Goal: Transaction & Acquisition: Purchase product/service

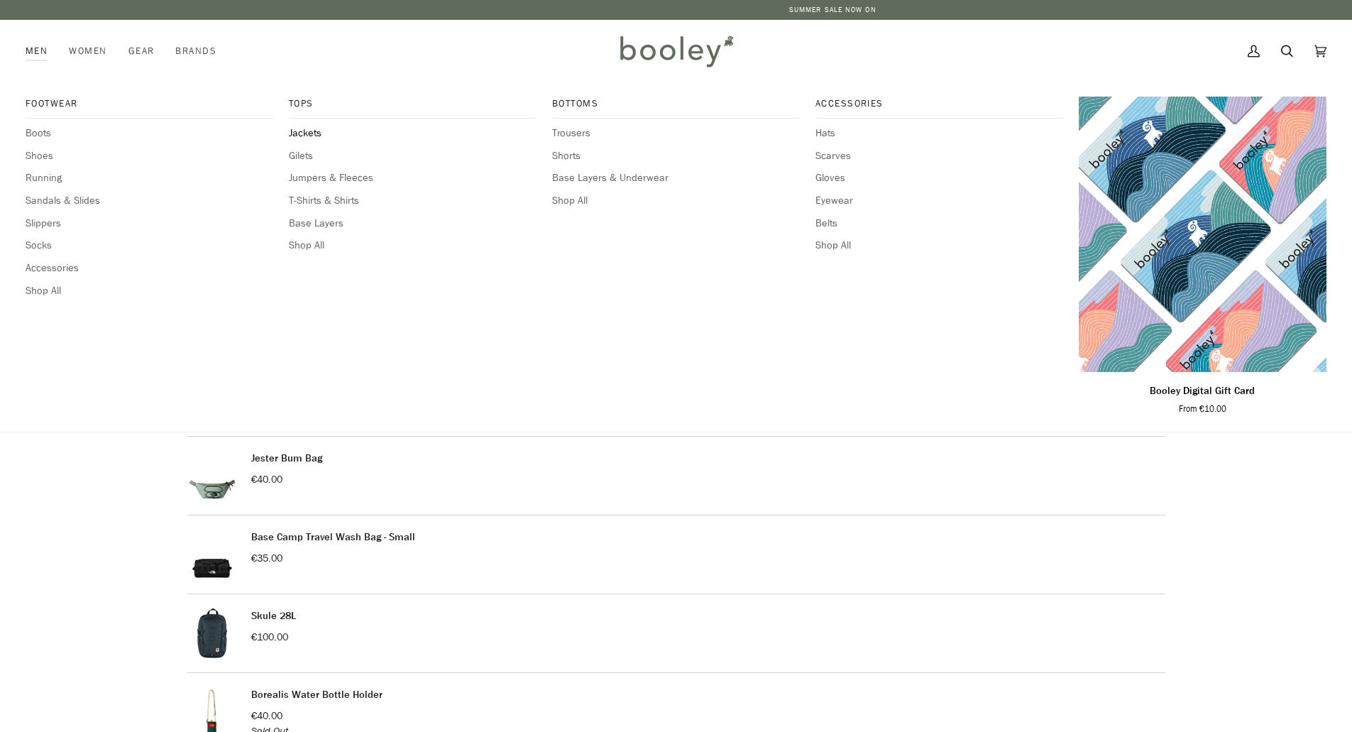
click at [296, 131] on span "Jackets" at bounding box center [413, 134] width 248 height 16
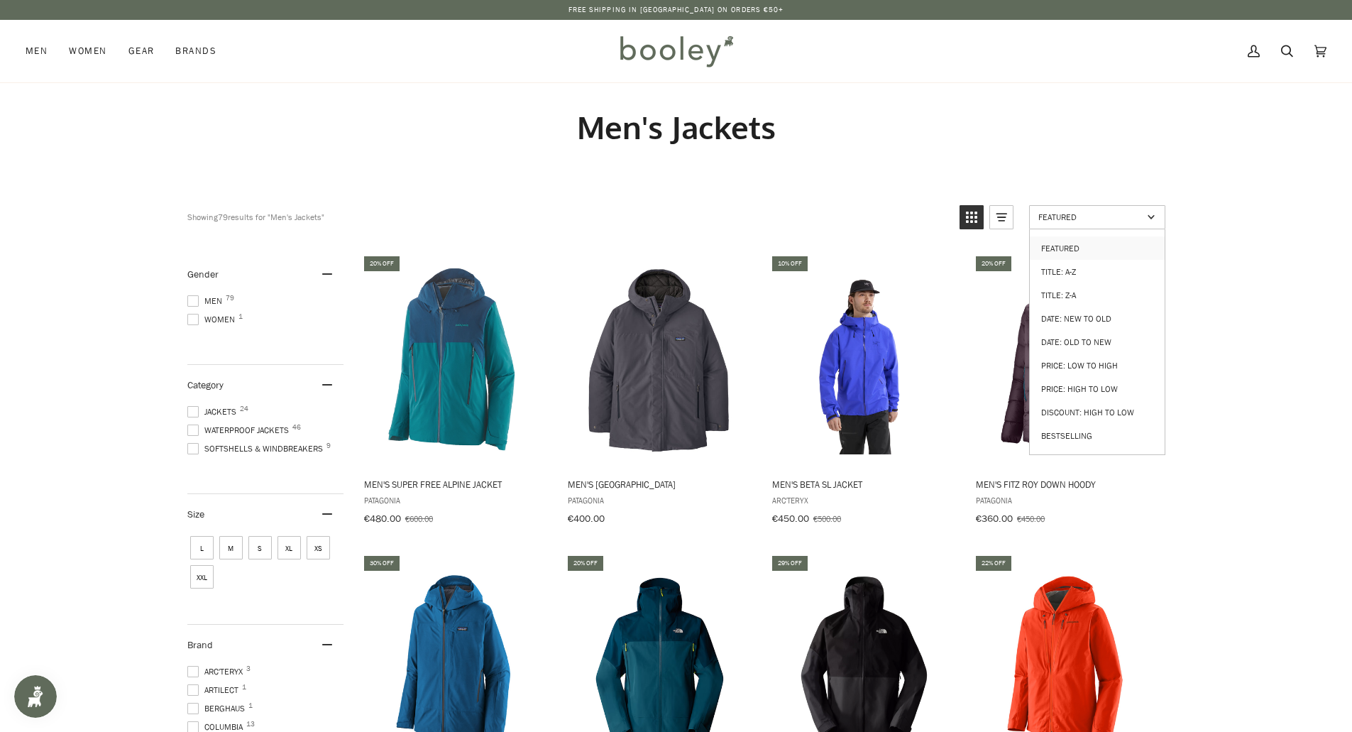
click at [1131, 214] on span "Featured" at bounding box center [1090, 217] width 104 height 12
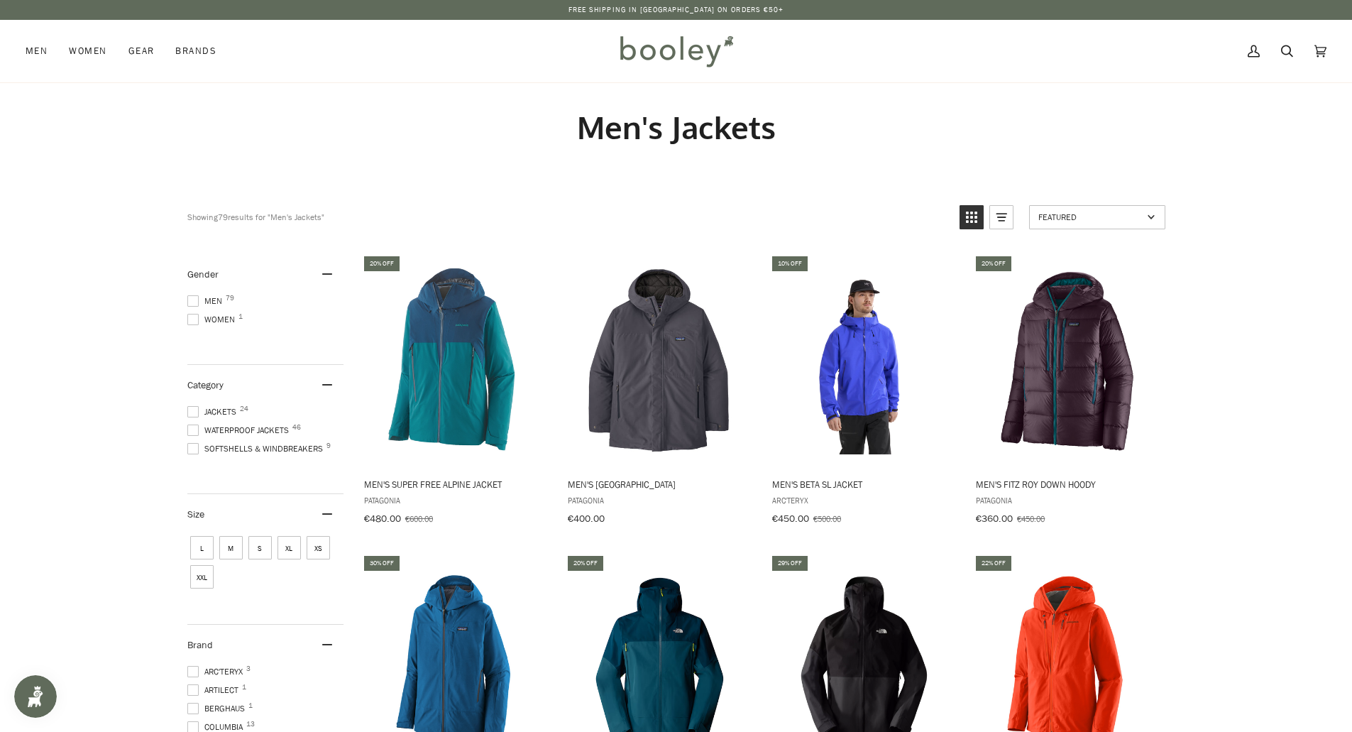
click at [1107, 214] on span "Featured" at bounding box center [1090, 217] width 104 height 12
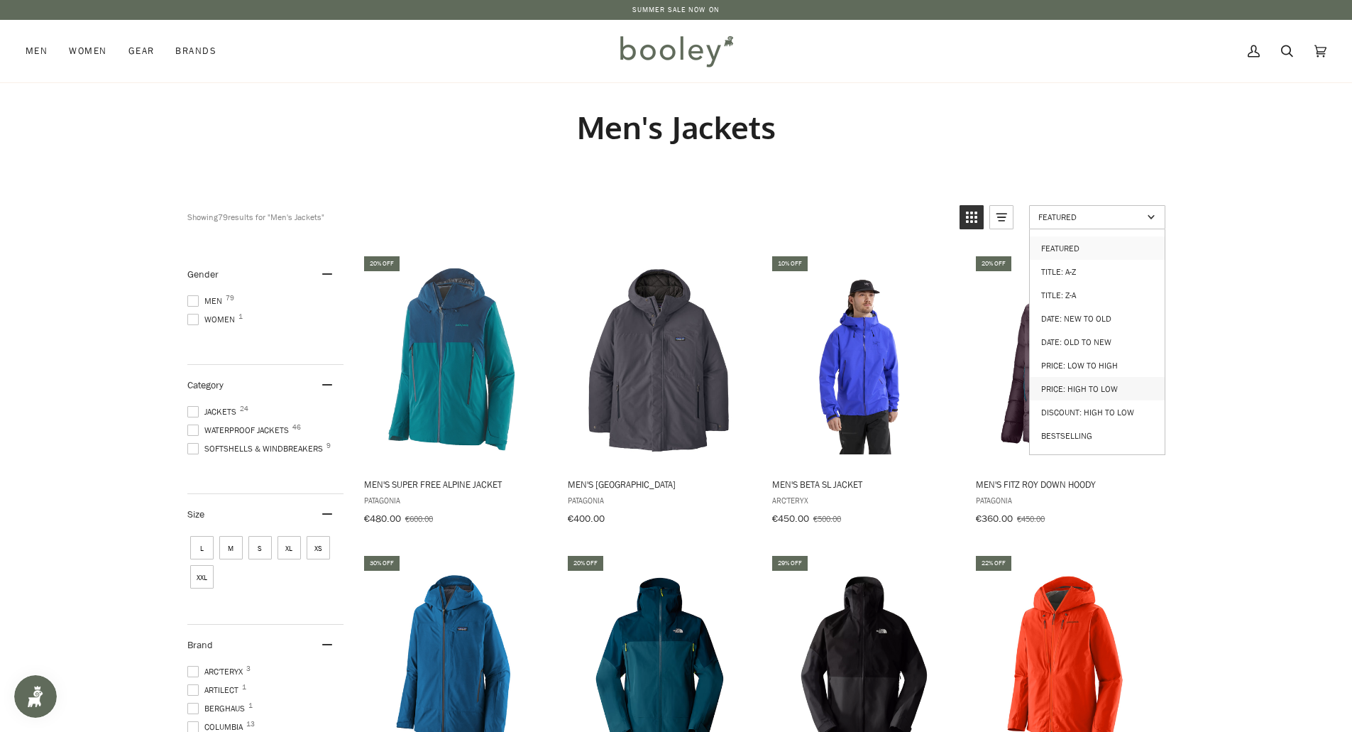
click at [1079, 377] on link "Price: High to Low" at bounding box center [1097, 388] width 135 height 23
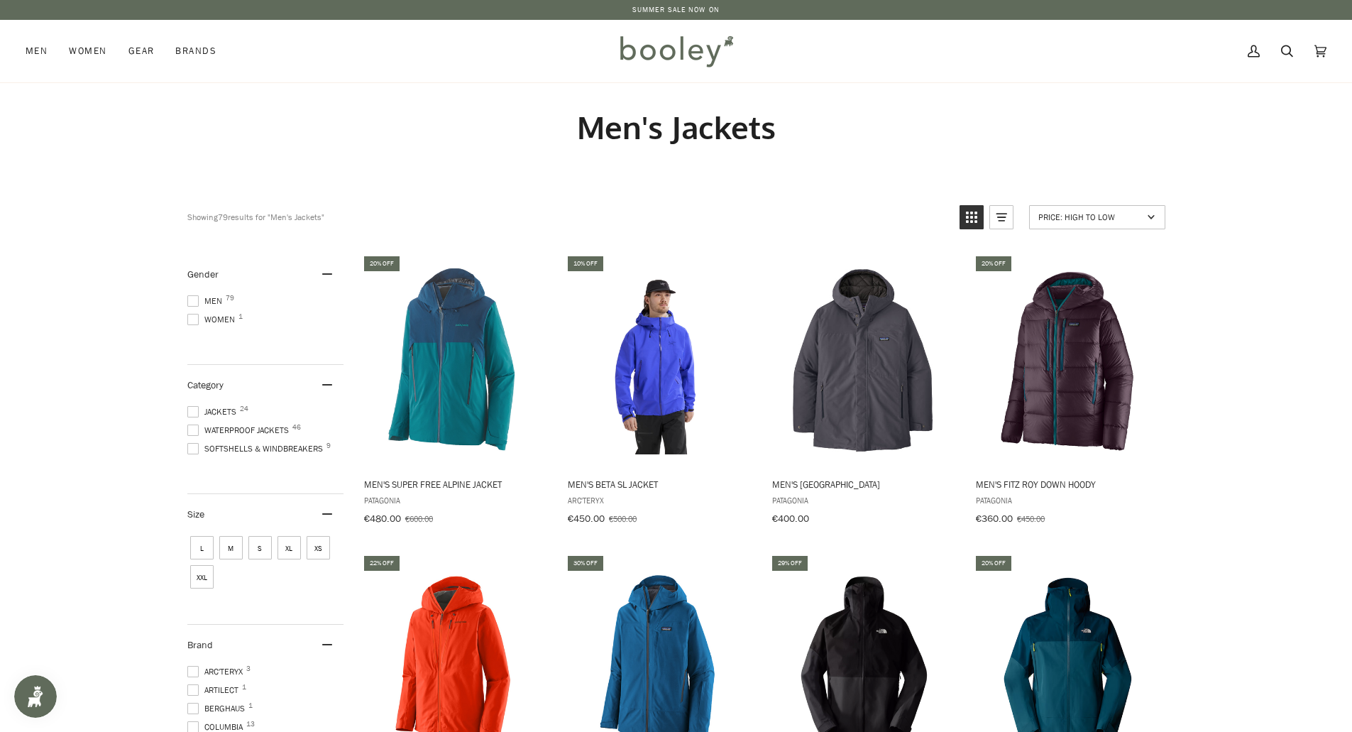
click at [255, 544] on span "S" at bounding box center [259, 547] width 23 height 23
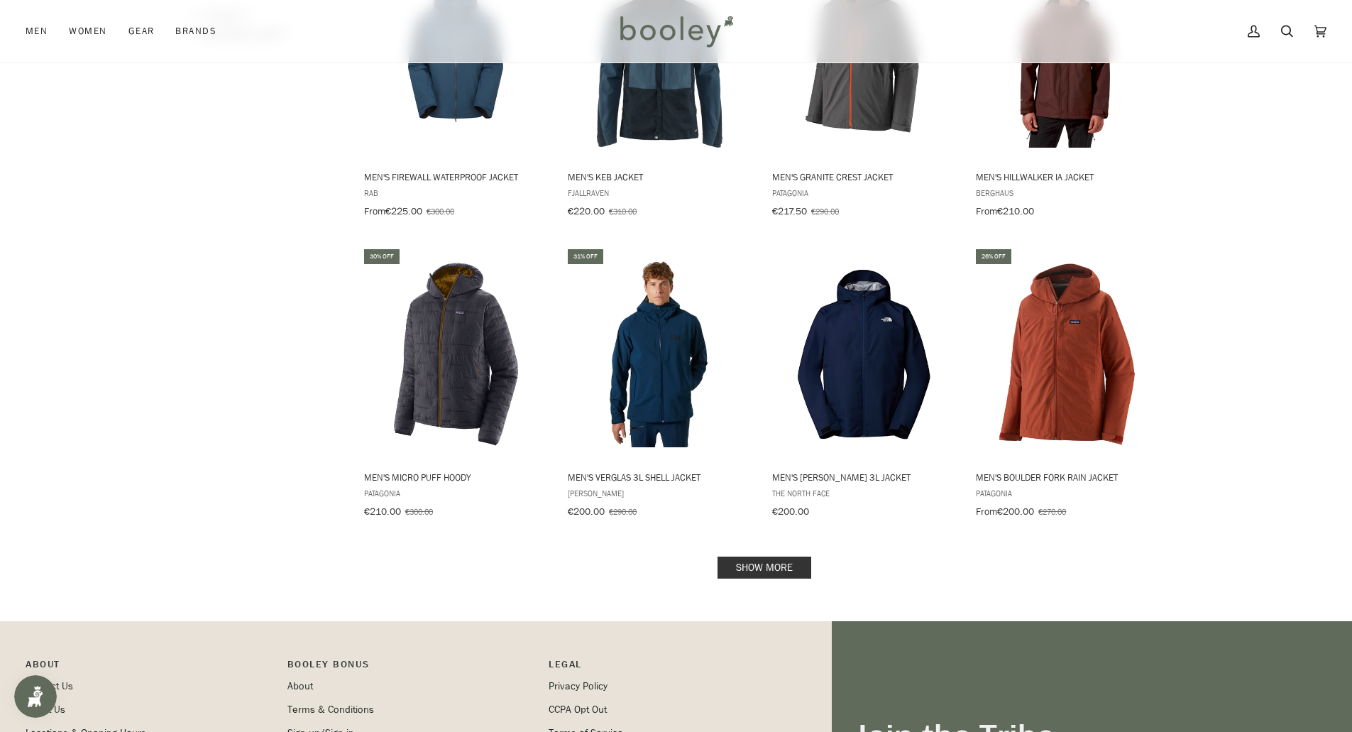
scroll to position [1277, 0]
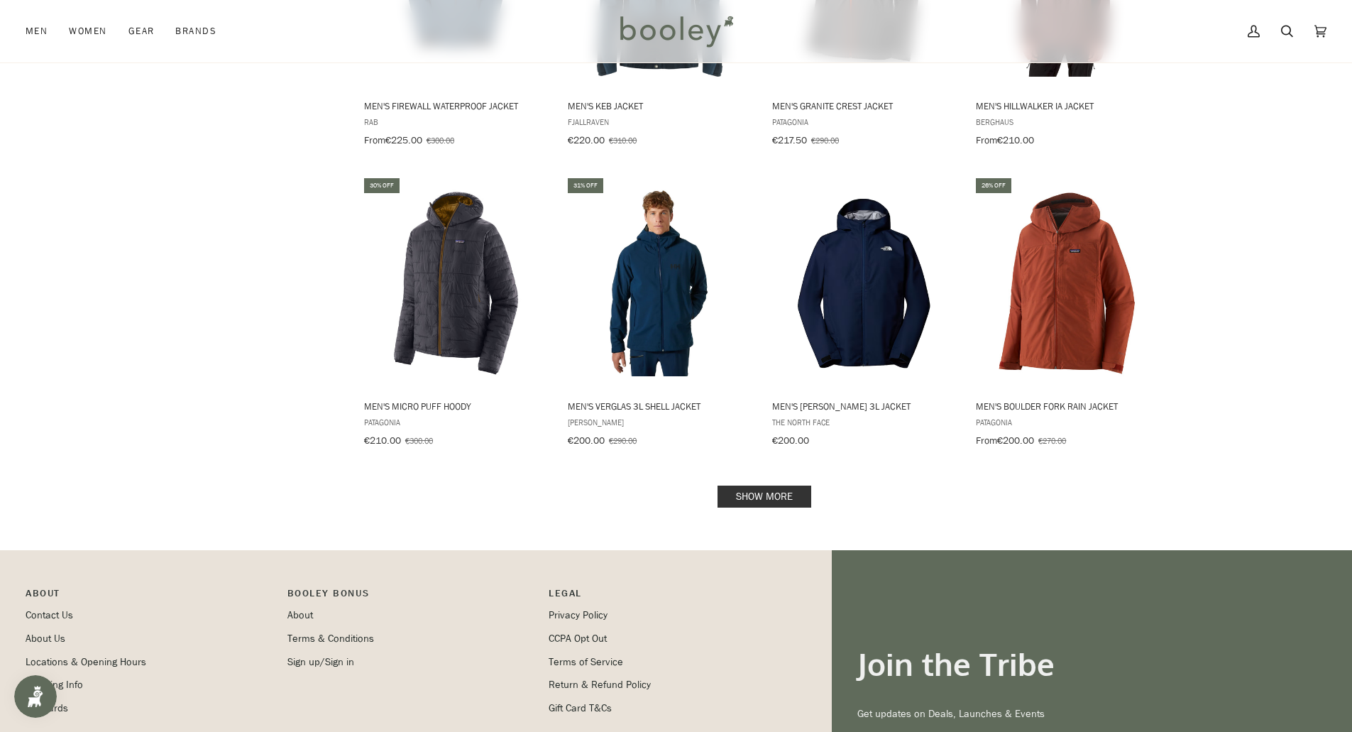
click at [773, 490] on link "Show more" at bounding box center [764, 496] width 94 height 22
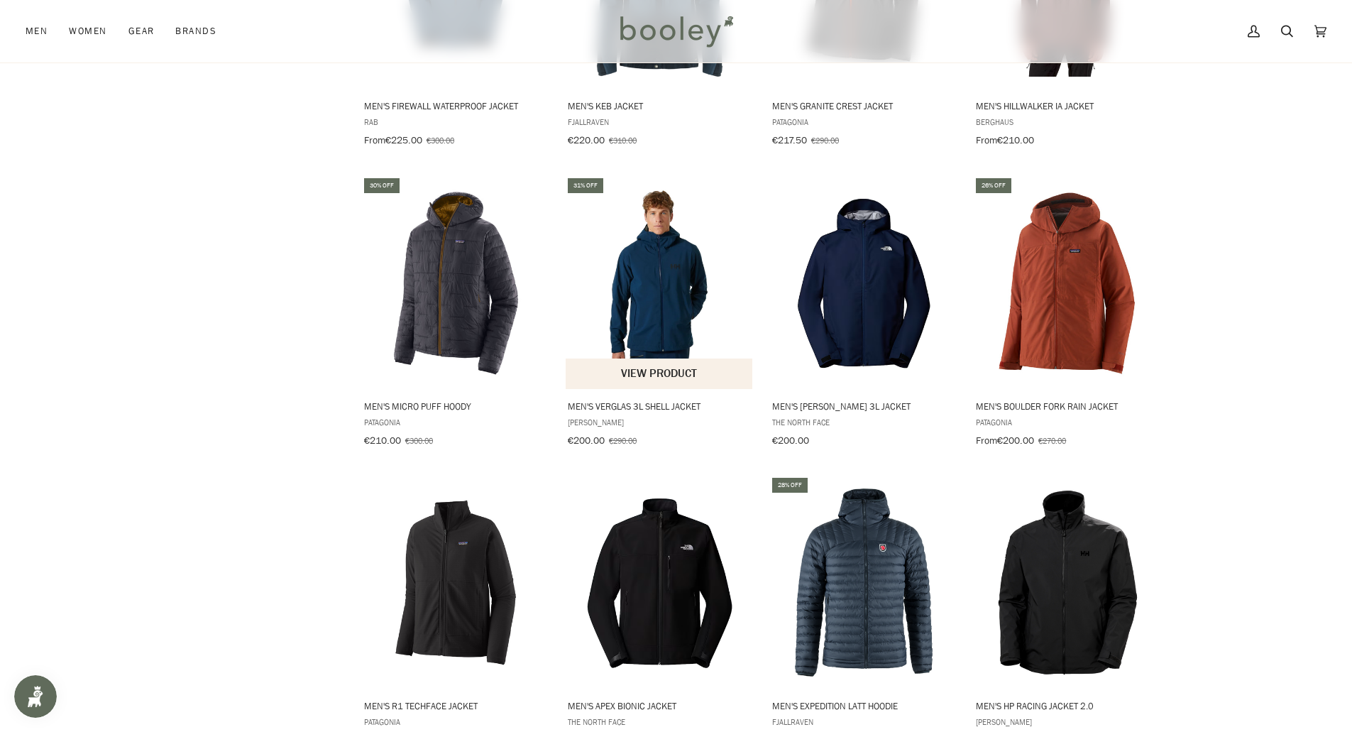
click at [661, 293] on img "Men's Verglas 3L Shell Jacket" at bounding box center [660, 283] width 188 height 188
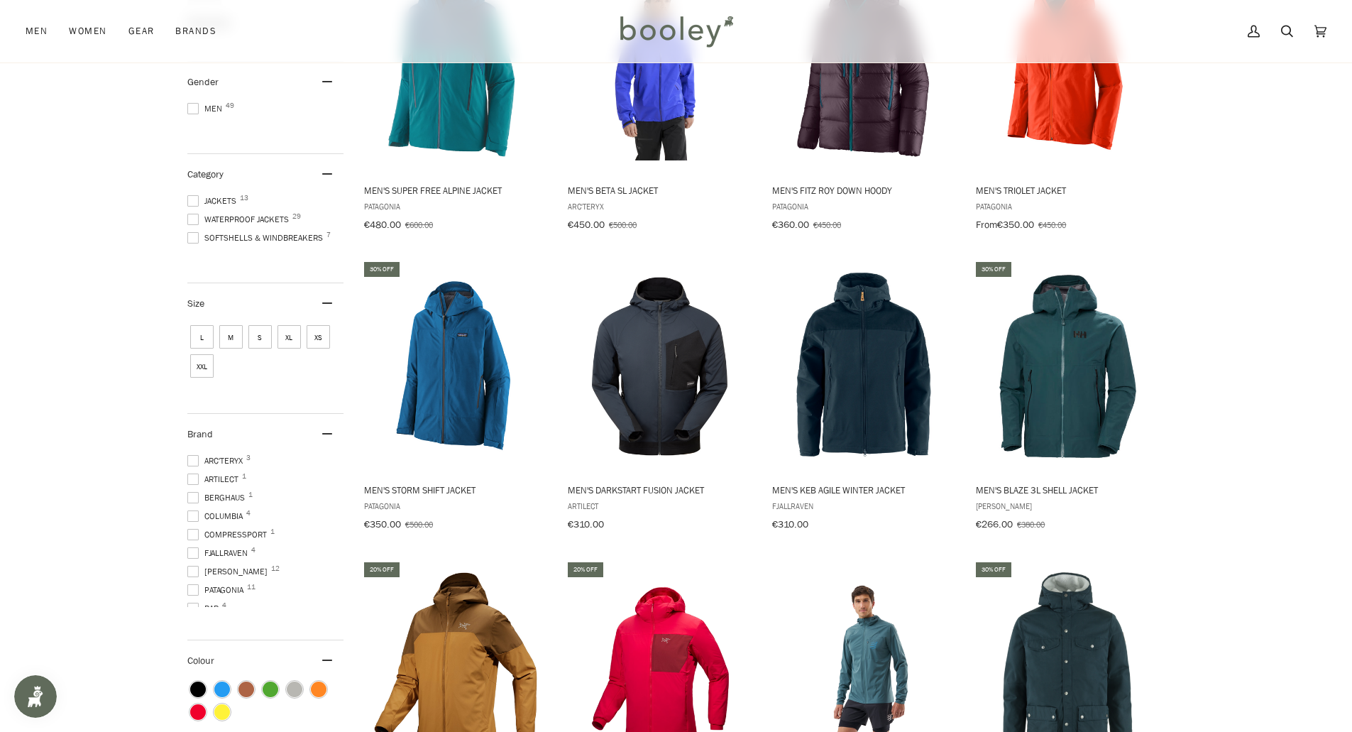
scroll to position [2961, 0]
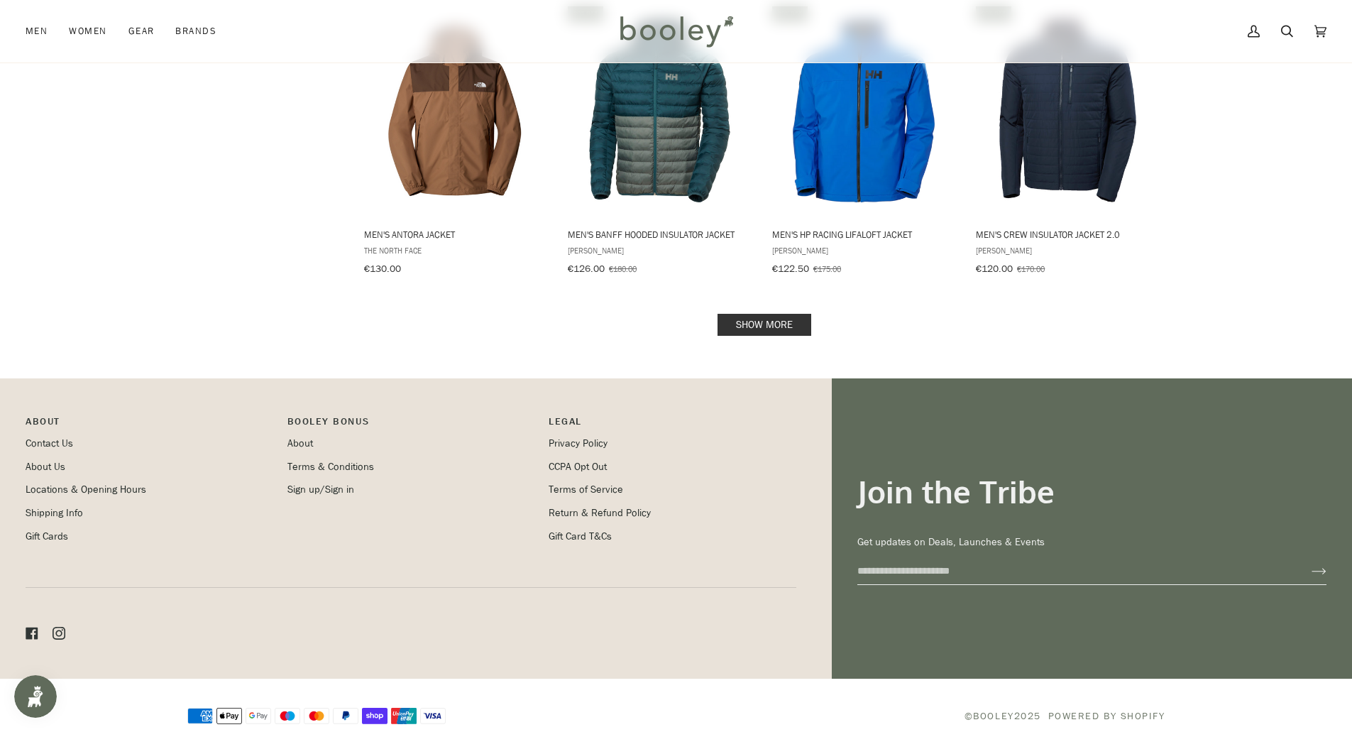
click at [758, 314] on link "Show more" at bounding box center [764, 325] width 94 height 22
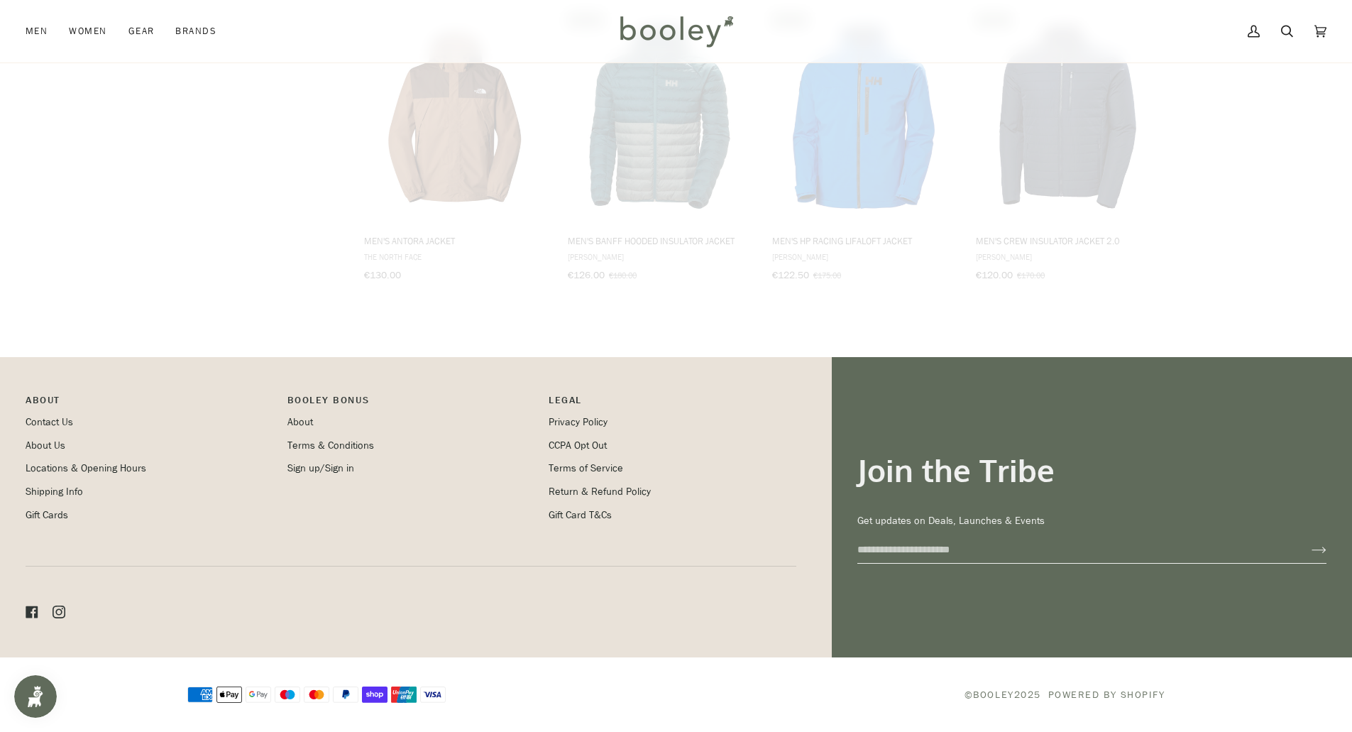
scroll to position [2934, 0]
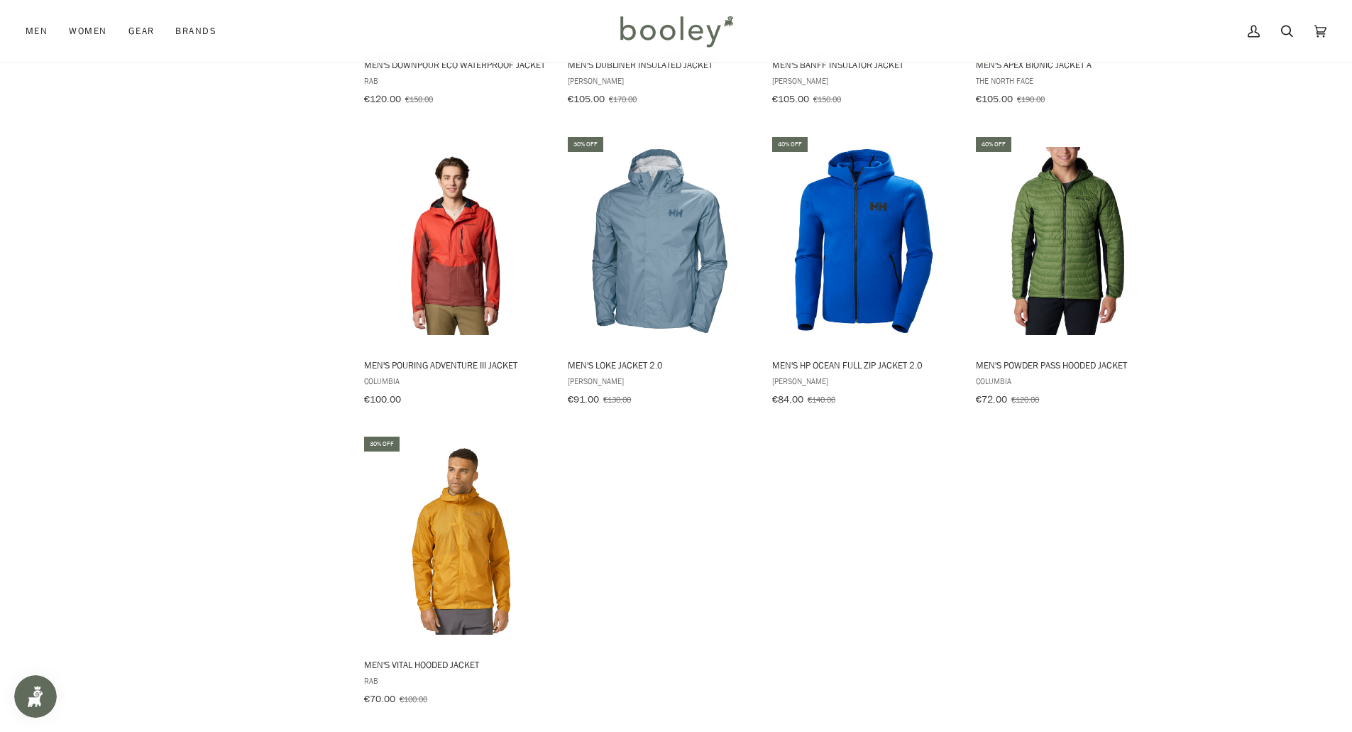
scroll to position [3501, 0]
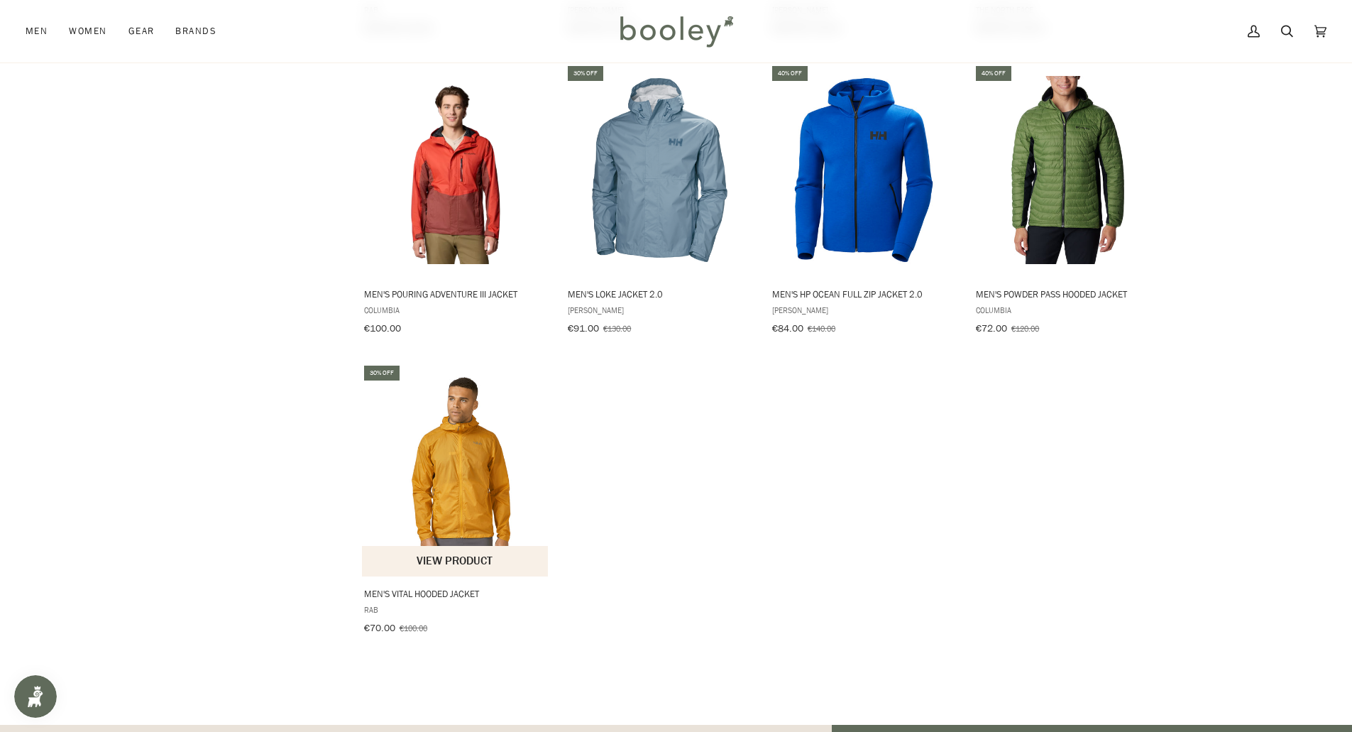
click at [440, 488] on img "Men's Vital Hooded Jacket" at bounding box center [456, 470] width 188 height 188
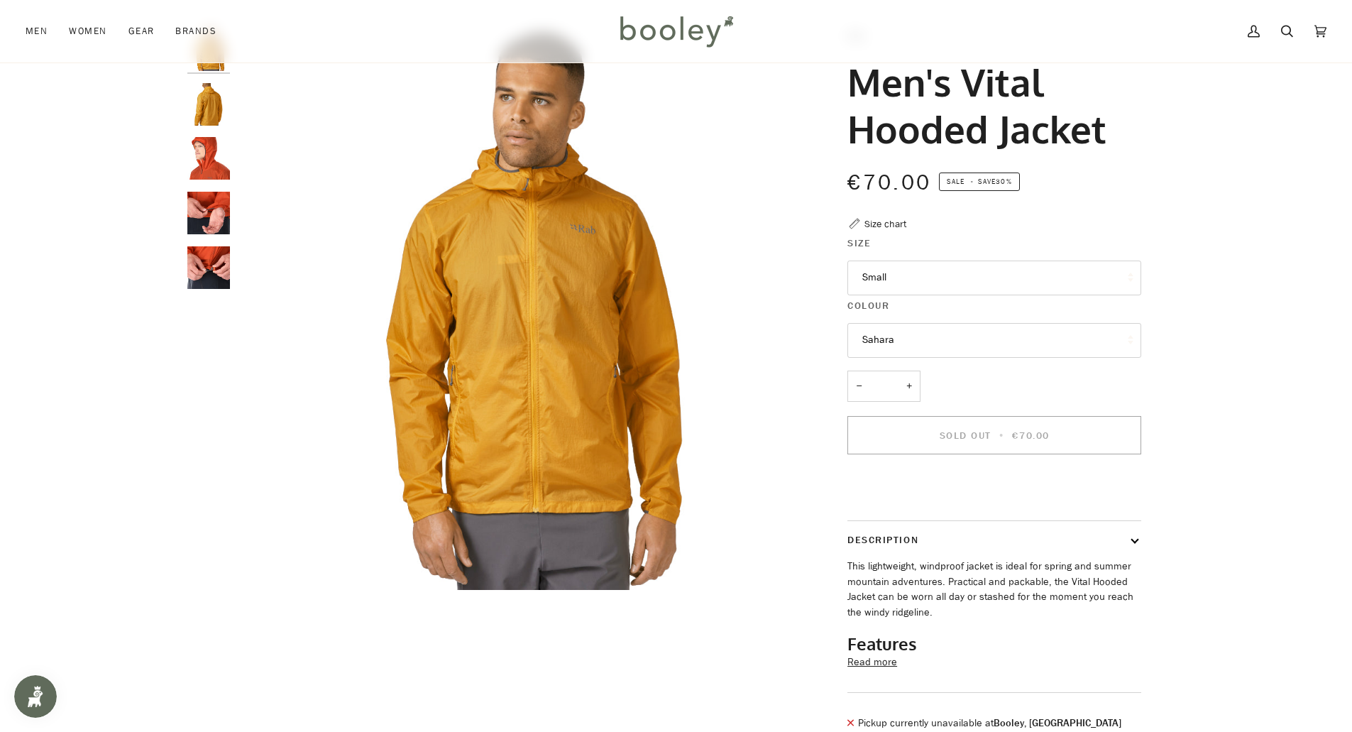
scroll to position [213, 0]
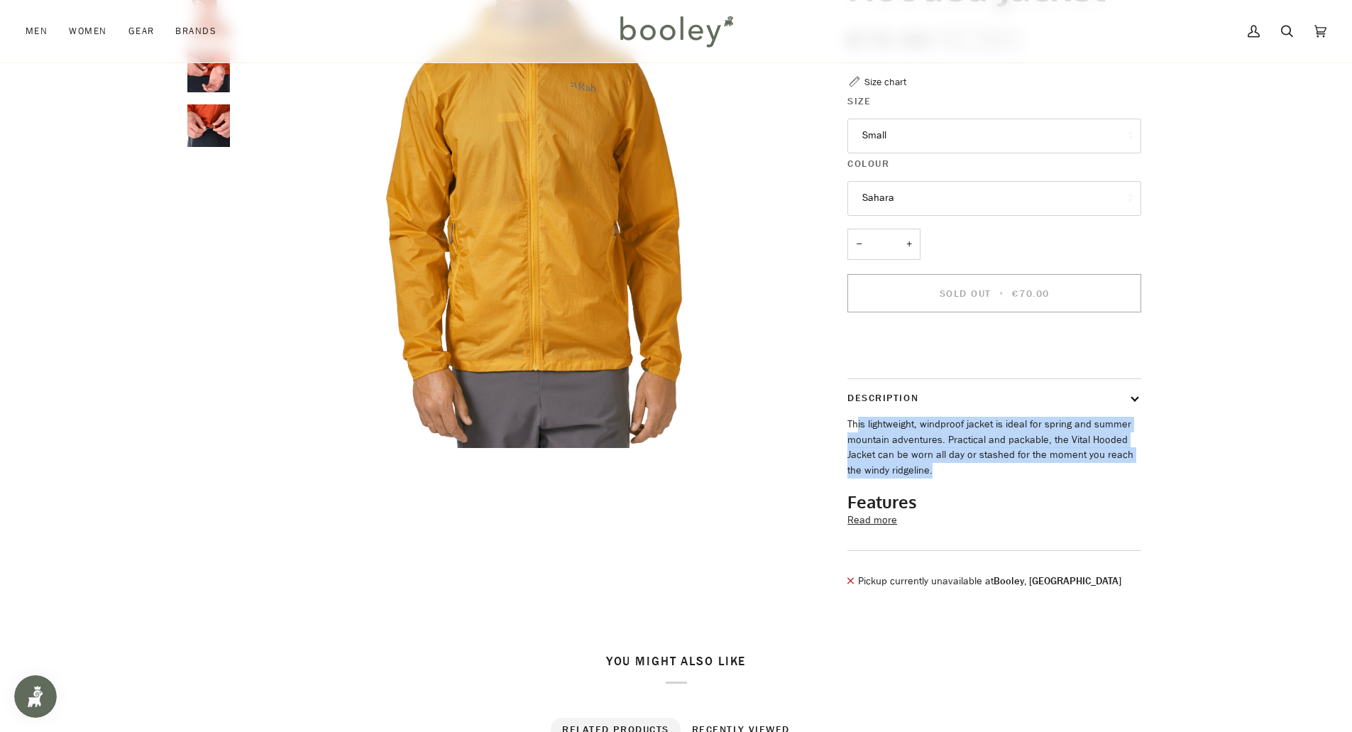
drag, startPoint x: 899, startPoint y: 468, endPoint x: 971, endPoint y: 499, distance: 77.9
click at [952, 478] on p "This lightweight, windproof jacket is ideal for spring and summer mountain adve…" at bounding box center [994, 448] width 294 height 62
click at [1062, 473] on p "This lightweight, windproof jacket is ideal for spring and summer mountain adve…" at bounding box center [994, 448] width 294 height 62
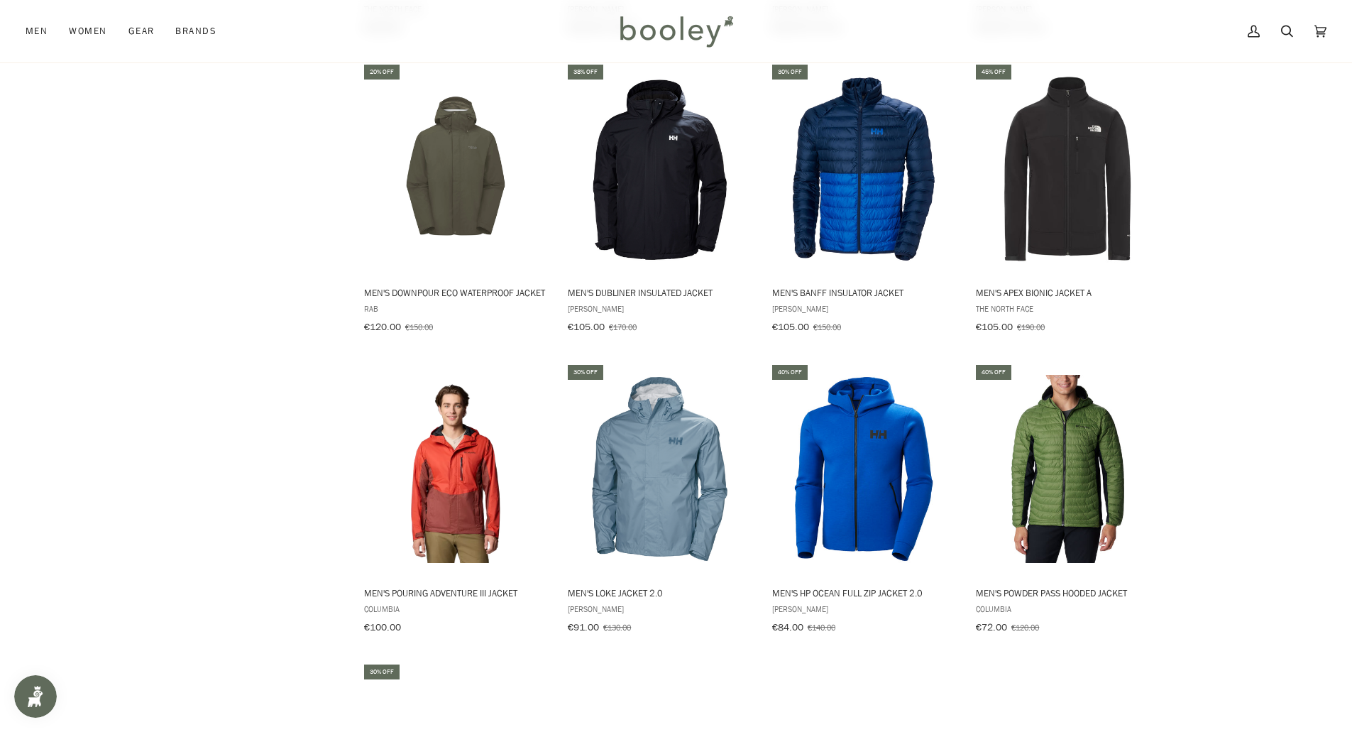
scroll to position [3132, 0]
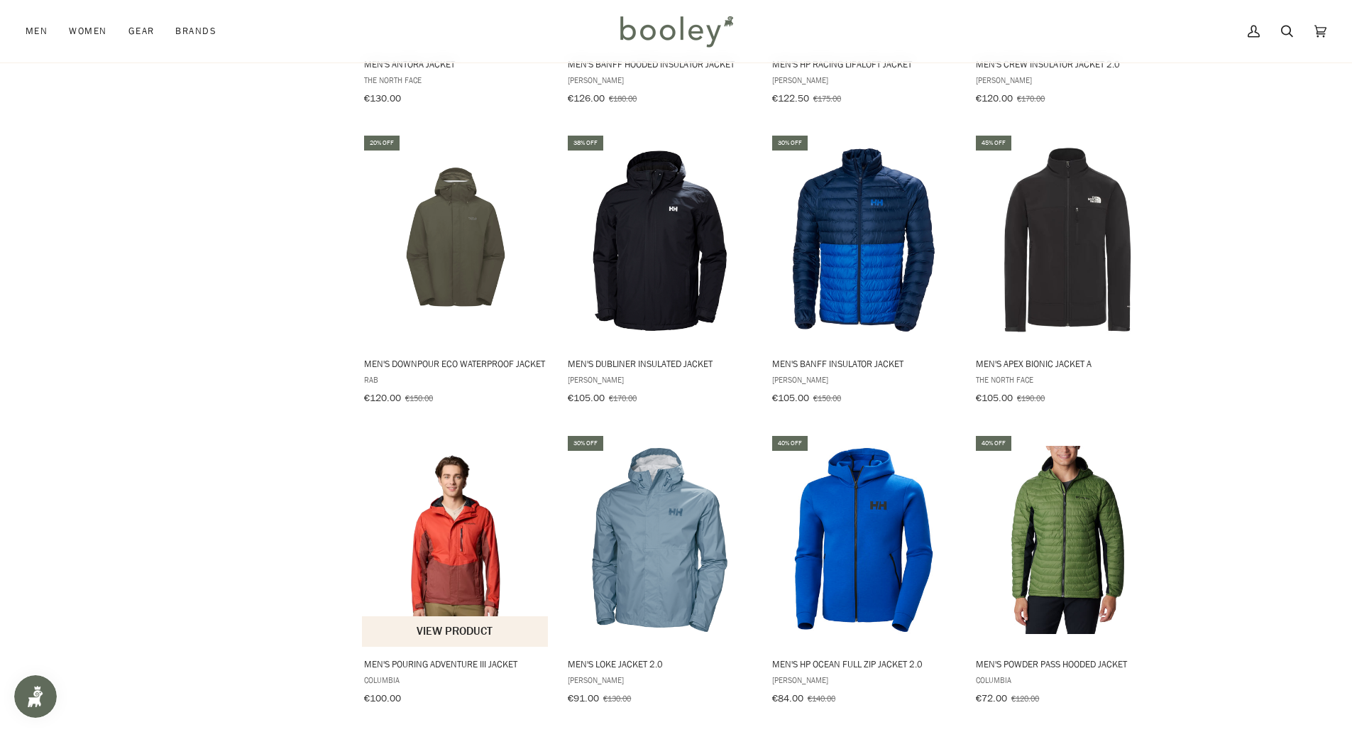
click at [475, 541] on img "Men's Pouring Adventure III Jacket" at bounding box center [456, 540] width 188 height 188
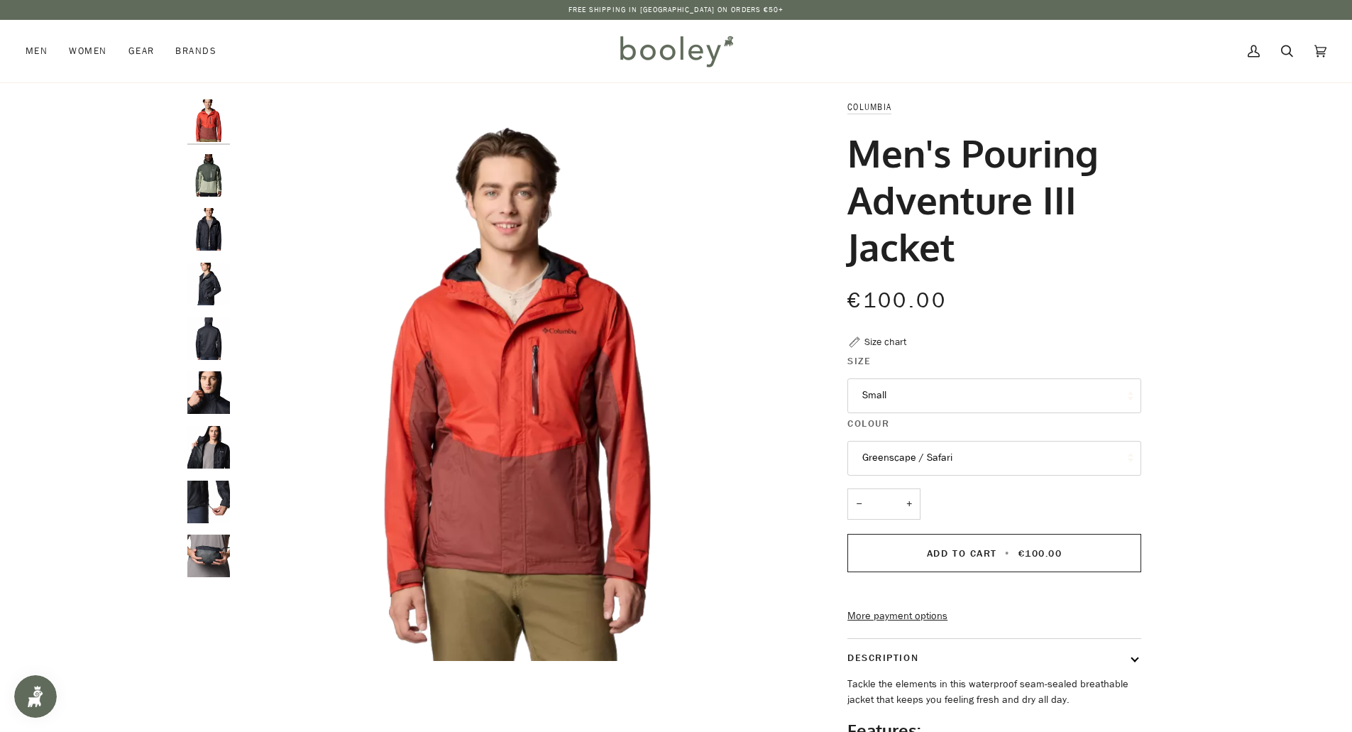
click at [918, 403] on button "Small" at bounding box center [994, 395] width 294 height 35
click at [879, 434] on span "Small" at bounding box center [874, 429] width 24 height 13
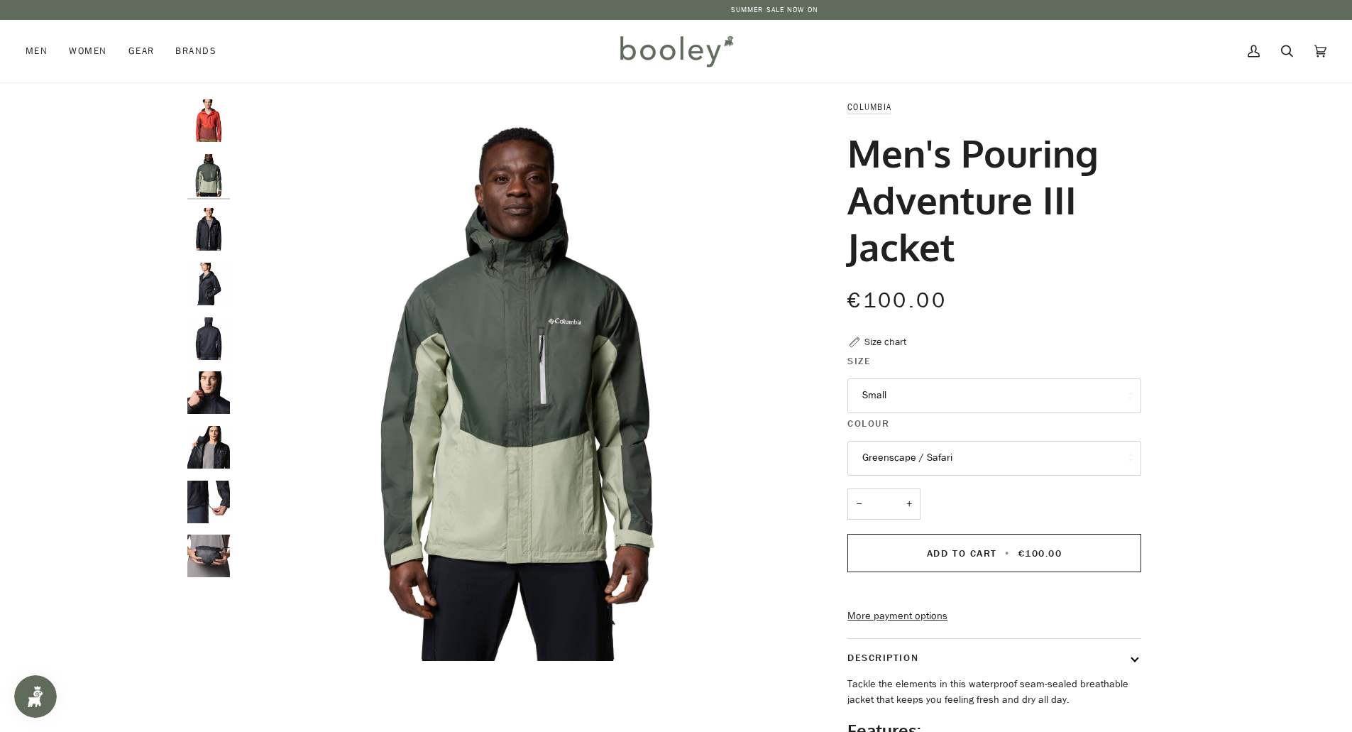
click at [913, 458] on button "Greenscape / Safari" at bounding box center [994, 458] width 294 height 35
click at [886, 561] on span "Black" at bounding box center [874, 562] width 24 height 13
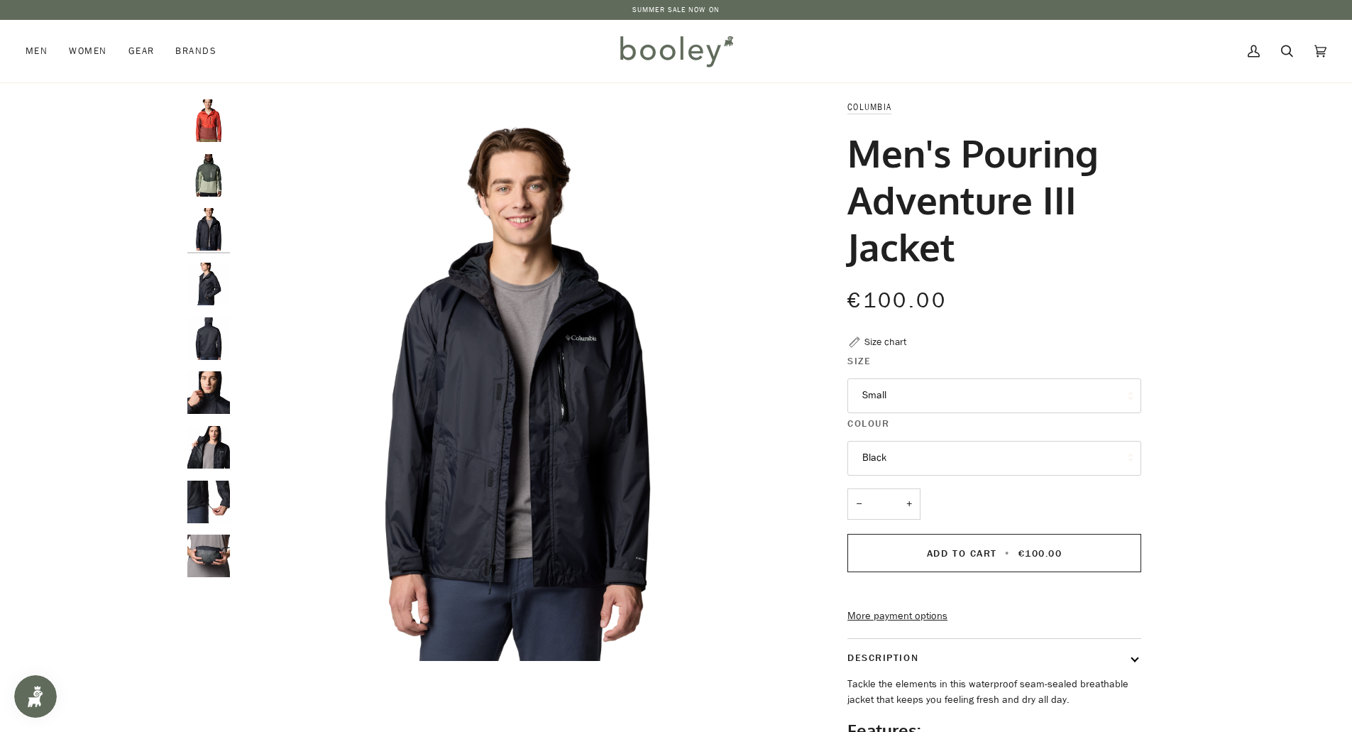
click at [889, 456] on button "Black" at bounding box center [994, 458] width 294 height 35
click at [910, 526] on span "Greenscape / Safari" at bounding box center [907, 526] width 90 height 13
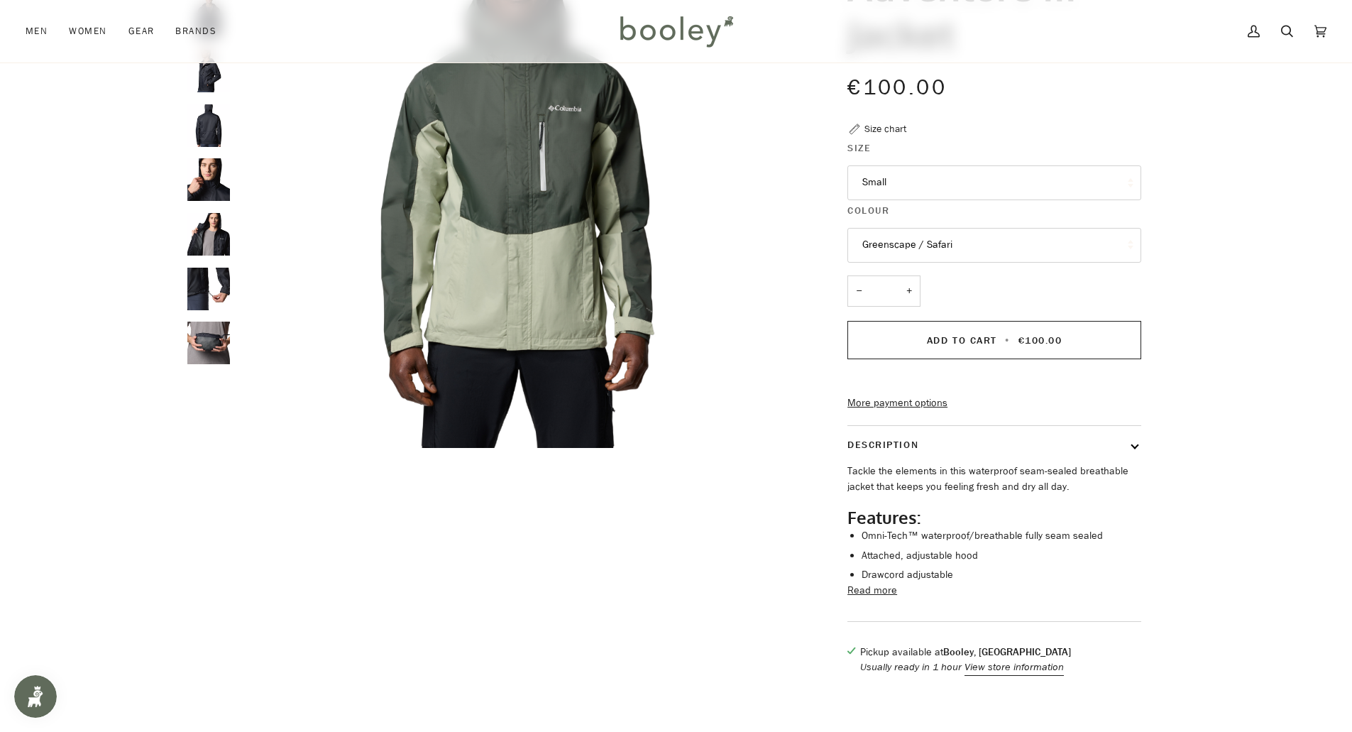
scroll to position [284, 0]
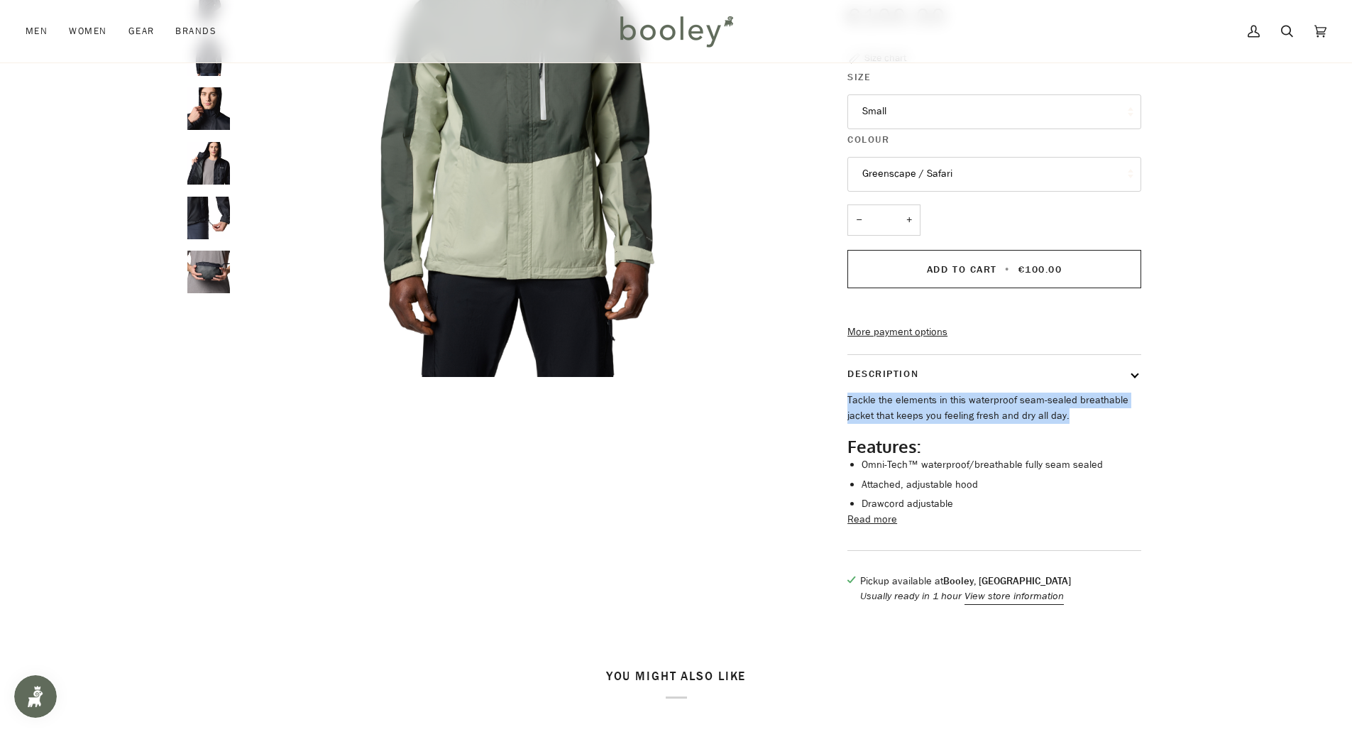
drag, startPoint x: 848, startPoint y: 418, endPoint x: 1064, endPoint y: 439, distance: 216.8
click at [1064, 423] on p "Tackle the elements in this waterproof seam-sealed breathable jacket that keeps…" at bounding box center [994, 407] width 294 height 31
click at [986, 423] on p "Tackle the elements in this waterproof seam-sealed breathable jacket that keeps…" at bounding box center [994, 407] width 294 height 31
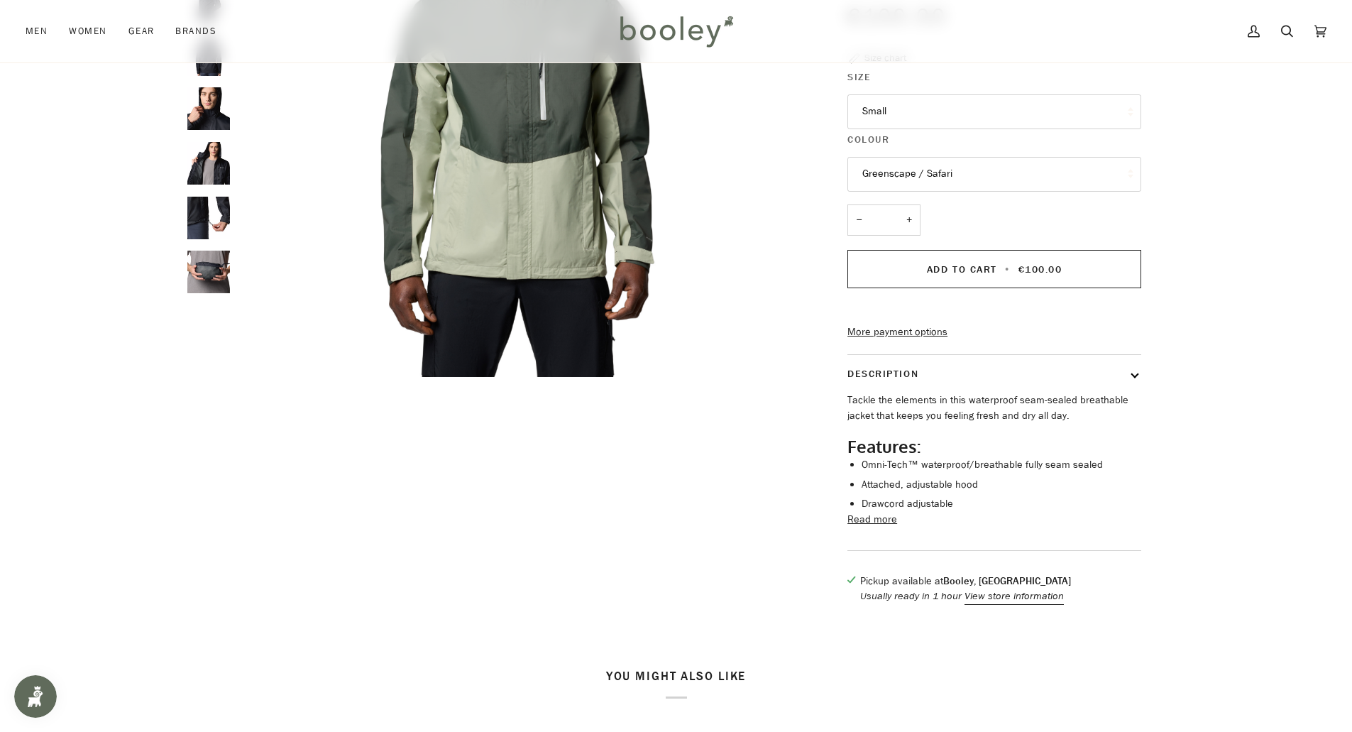
click at [886, 527] on button "Read more" at bounding box center [872, 520] width 50 height 16
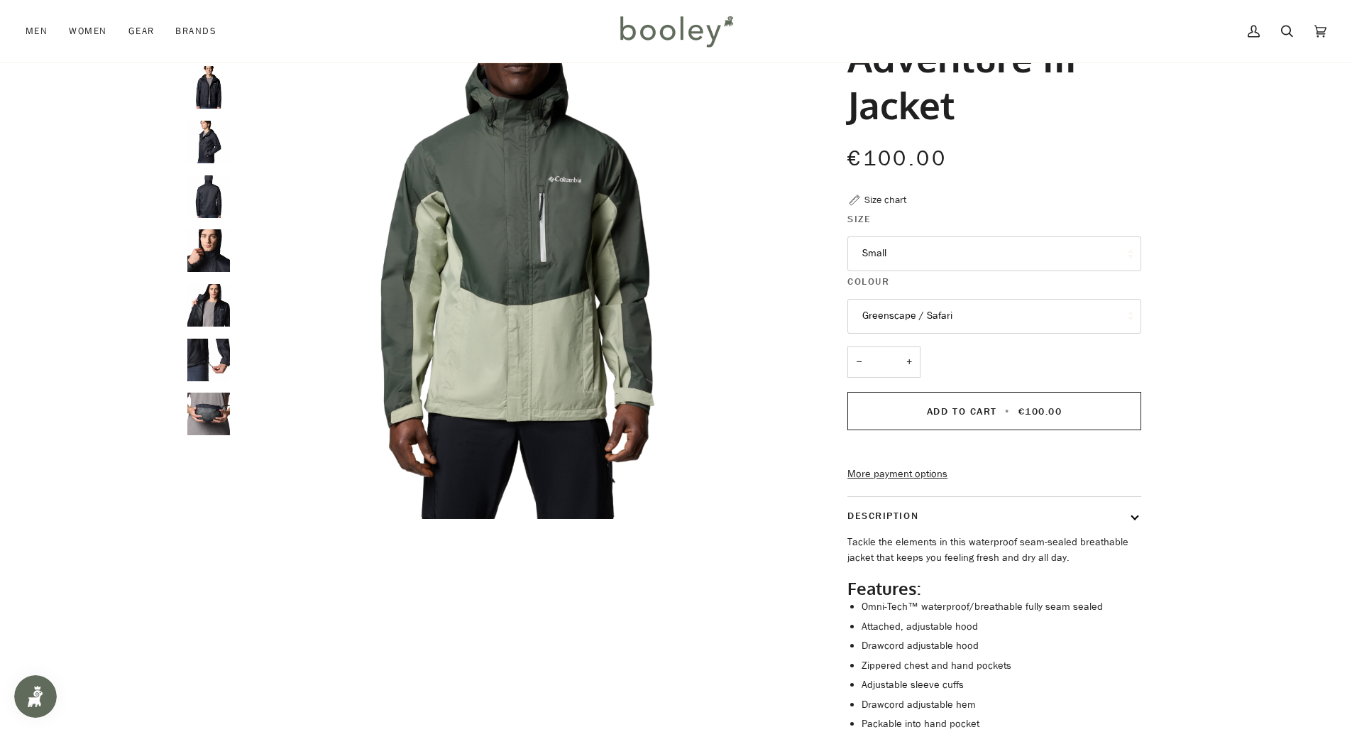
scroll to position [0, 0]
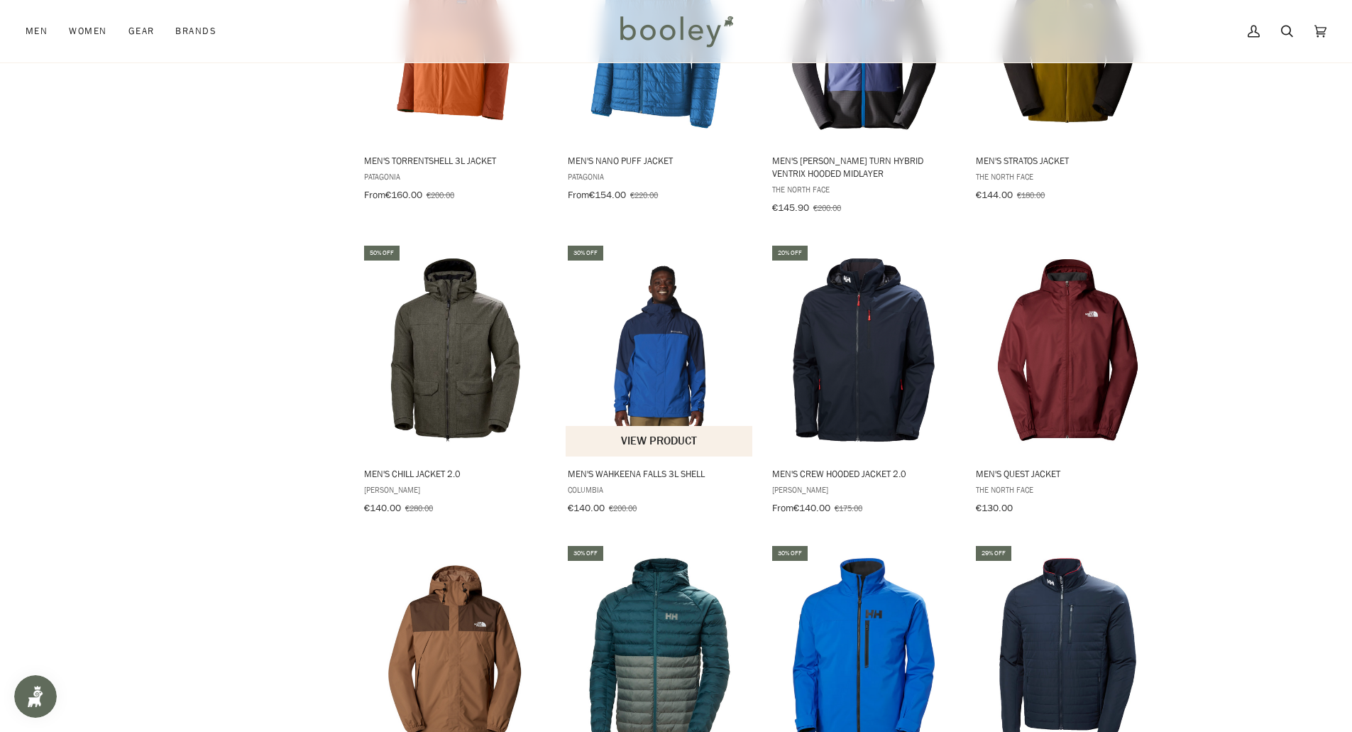
scroll to position [2209, 0]
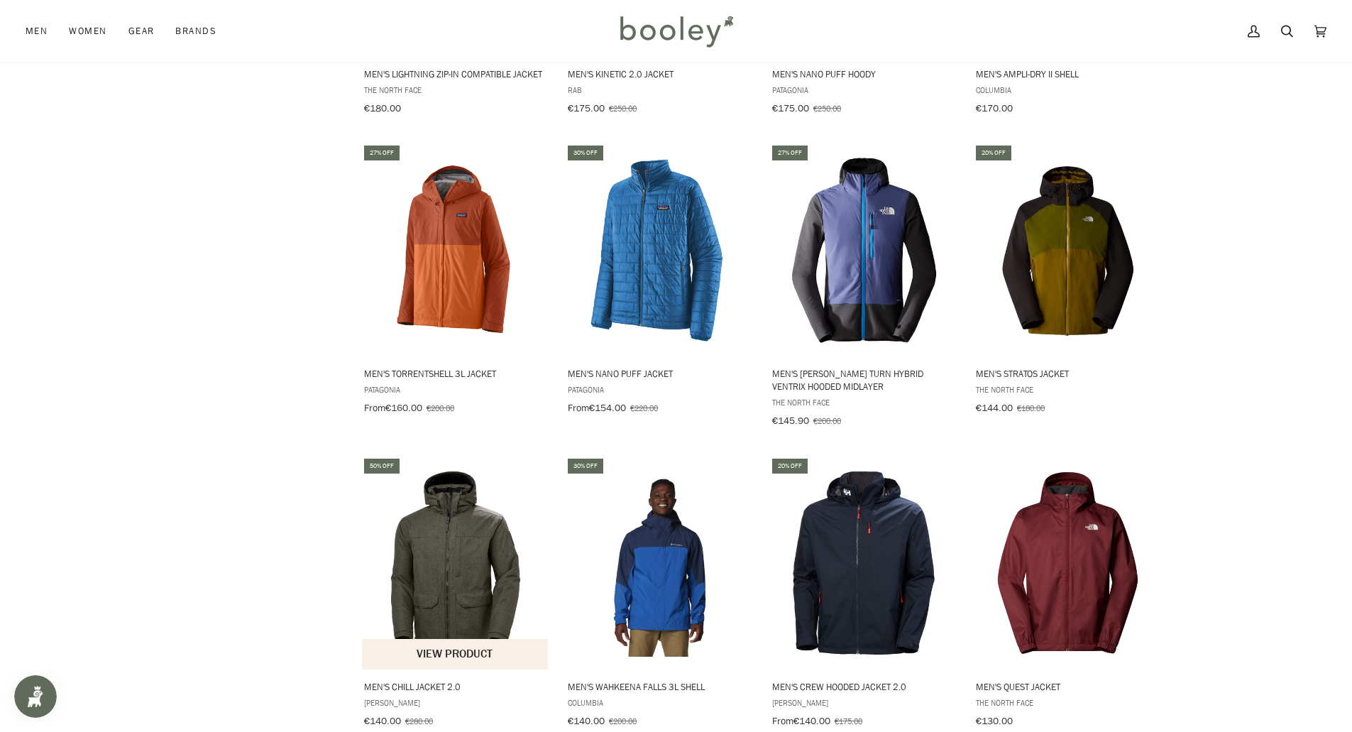
click at [476, 549] on img "Men's Chill Jacket 2.0" at bounding box center [456, 563] width 188 height 188
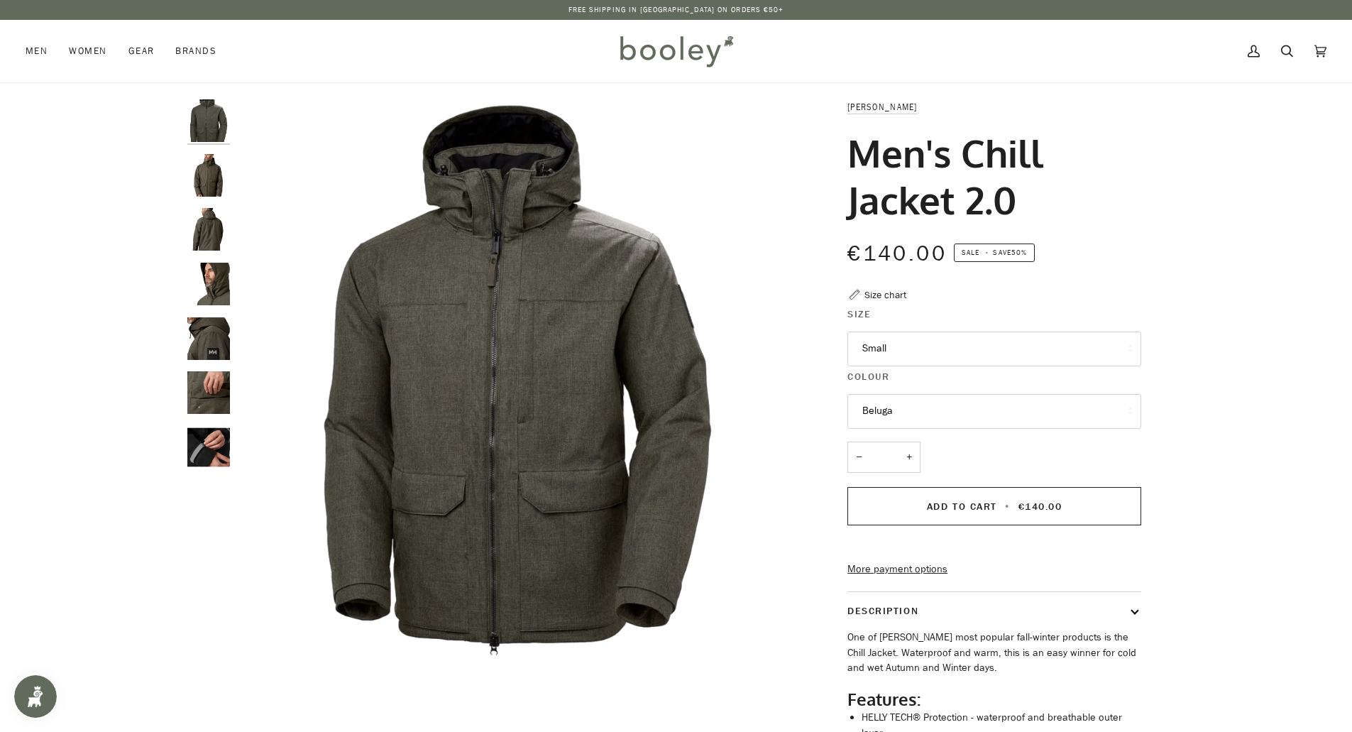
drag, startPoint x: 861, startPoint y: 657, endPoint x: 980, endPoint y: 693, distance: 124.4
click at [980, 676] on p "One of [PERSON_NAME] most popular fall-winter products is the Chill Jacket. Wat…" at bounding box center [994, 652] width 294 height 46
click at [914, 671] on p "One of [PERSON_NAME] most popular fall-winter products is the Chill Jacket. Wat…" at bounding box center [994, 652] width 294 height 46
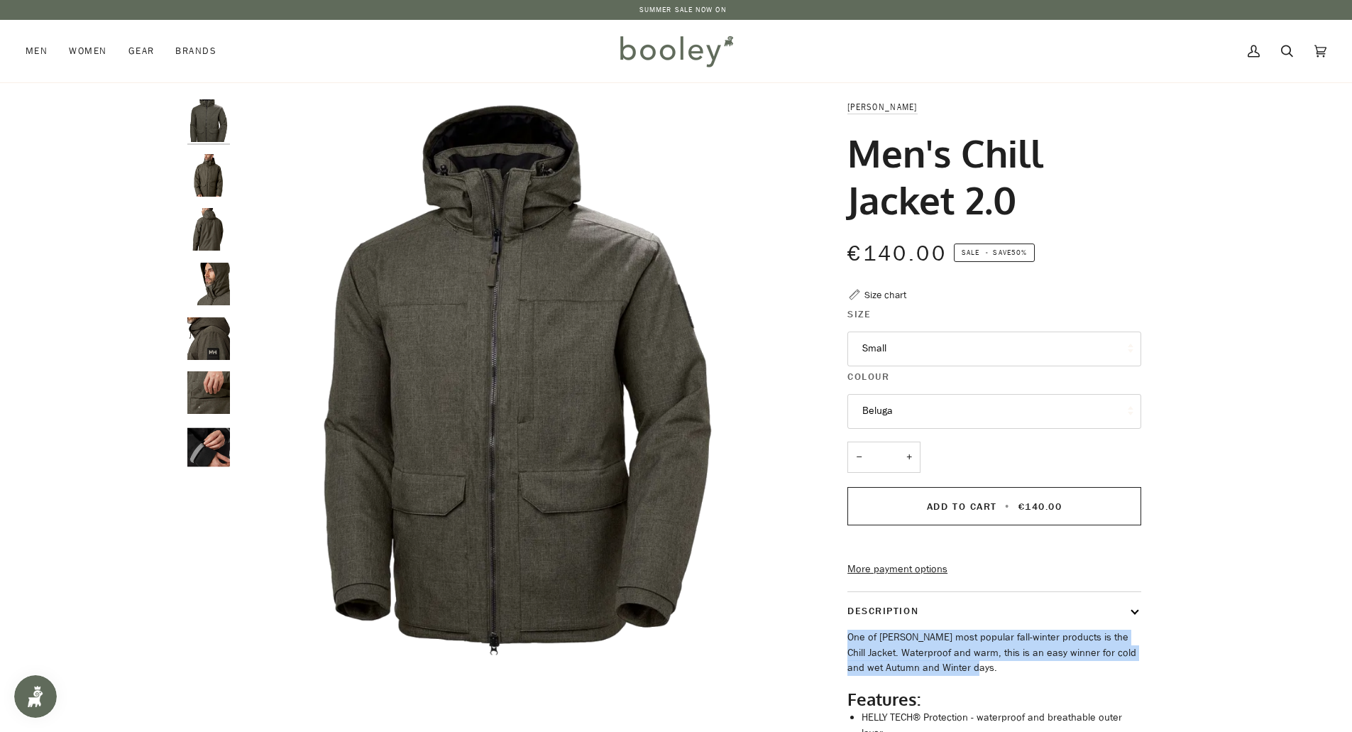
drag, startPoint x: 846, startPoint y: 657, endPoint x: 963, endPoint y: 694, distance: 122.8
click at [959, 693] on div "[PERSON_NAME] Men's Chill Jacket 2.0 €140.00 Sale • Save 50% Size chart Size Sm…" at bounding box center [981, 482] width 319 height 767
click at [991, 676] on p "One of [PERSON_NAME] most popular fall-winter products is the Chill Jacket. Wat…" at bounding box center [994, 652] width 294 height 46
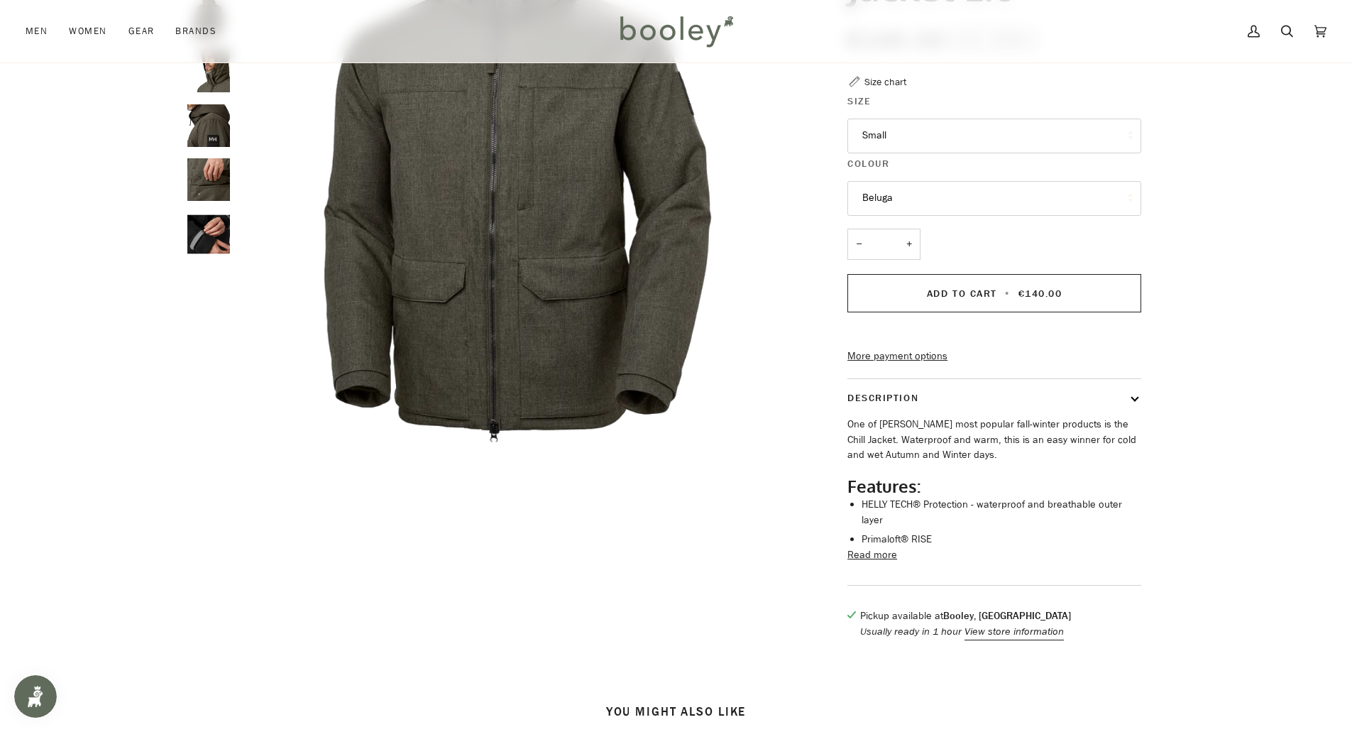
scroll to position [71, 0]
